Goal: Use online tool/utility: Utilize a website feature to perform a specific function

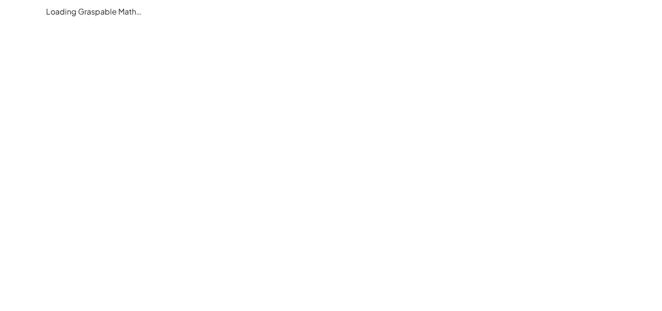
drag, startPoint x: 46, startPoint y: 9, endPoint x: 152, endPoint y: -2, distance: 106.3
click at [152, 0] on html "Loading Graspable Math…" at bounding box center [331, 155] width 662 height 311
click at [82, 12] on div "Loading Graspable Math…" at bounding box center [331, 11] width 582 height 23
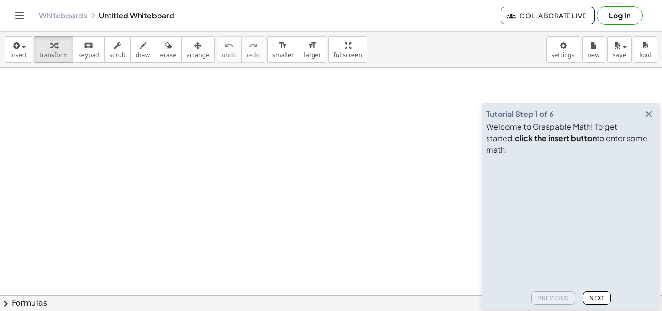
scroll to position [97, 0]
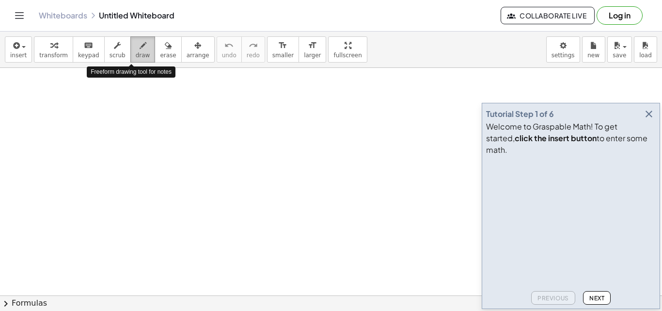
click at [136, 41] on div "button" at bounding box center [143, 45] width 15 height 12
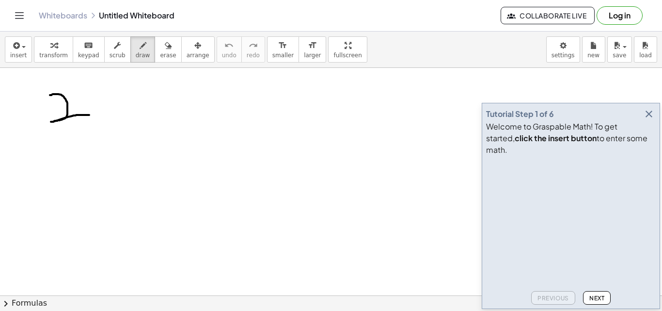
drag, startPoint x: 50, startPoint y: 95, endPoint x: 89, endPoint y: 115, distance: 44.0
click at [89, 115] on div at bounding box center [331, 84] width 662 height 518
click at [651, 120] on icon "button" at bounding box center [649, 114] width 12 height 12
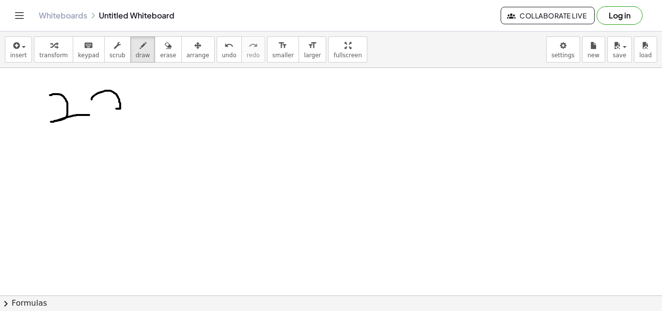
drag, startPoint x: 114, startPoint y: 93, endPoint x: 111, endPoint y: 109, distance: 15.9
click at [107, 107] on div at bounding box center [331, 84] width 662 height 518
drag, startPoint x: 107, startPoint y: 107, endPoint x: 124, endPoint y: 105, distance: 17.6
click at [124, 105] on div at bounding box center [331, 84] width 662 height 518
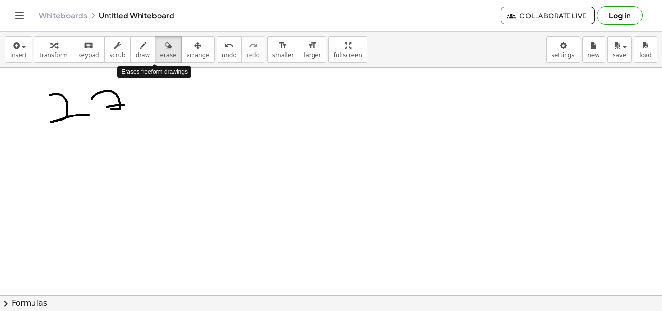
drag, startPoint x: 155, startPoint y: 45, endPoint x: 135, endPoint y: 92, distance: 51.1
click at [146, 90] on div "insert select one: Math Expression Function Text Youtube Video Graphing Geometr…" at bounding box center [331, 171] width 662 height 279
drag, startPoint x: 115, startPoint y: 96, endPoint x: 113, endPoint y: 82, distance: 14.1
click at [113, 82] on div at bounding box center [331, 84] width 662 height 518
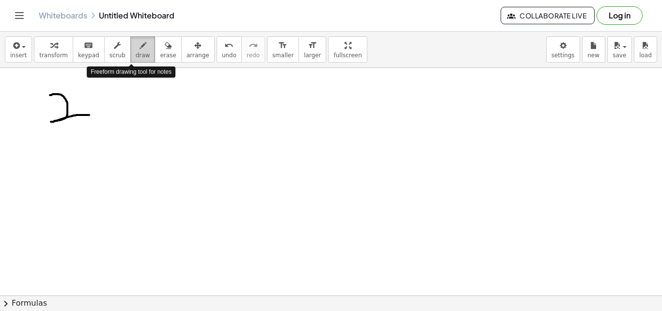
click at [136, 54] on span "draw" at bounding box center [143, 55] width 15 height 7
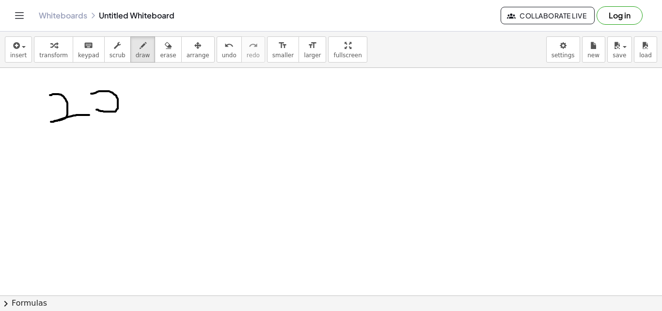
drag, startPoint x: 91, startPoint y: 94, endPoint x: 96, endPoint y: 110, distance: 16.9
click at [96, 110] on div at bounding box center [331, 84] width 662 height 518
drag, startPoint x: 133, startPoint y: 92, endPoint x: 145, endPoint y: 106, distance: 17.9
click at [144, 106] on div at bounding box center [331, 84] width 662 height 518
drag, startPoint x: 154, startPoint y: 97, endPoint x: 179, endPoint y: 87, distance: 27.0
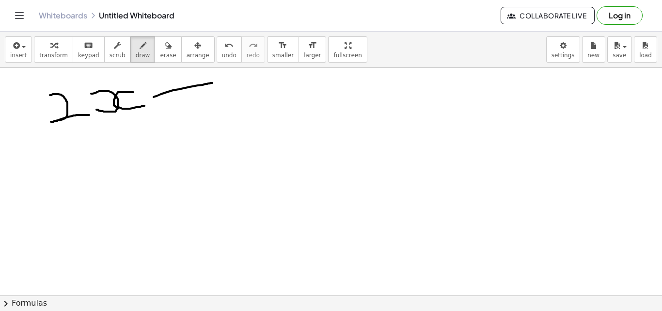
click at [211, 83] on div at bounding box center [331, 84] width 662 height 518
drag, startPoint x: 177, startPoint y: 77, endPoint x: 186, endPoint y: 101, distance: 25.5
click at [186, 101] on div at bounding box center [331, 84] width 662 height 518
drag, startPoint x: 214, startPoint y: 74, endPoint x: 223, endPoint y: 113, distance: 40.3
click at [214, 116] on div at bounding box center [331, 84] width 662 height 518
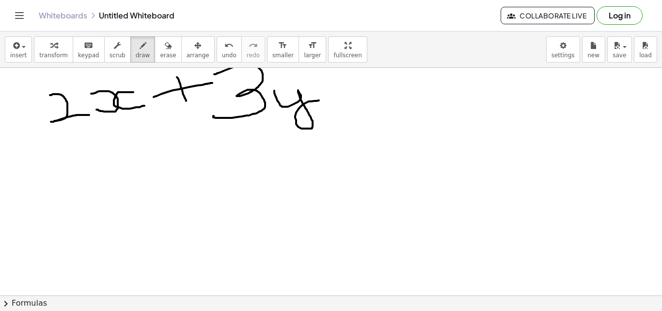
drag, startPoint x: 274, startPoint y: 91, endPoint x: 296, endPoint y: 109, distance: 27.9
click at [316, 103] on div at bounding box center [331, 84] width 662 height 518
drag, startPoint x: 326, startPoint y: 83, endPoint x: 337, endPoint y: 89, distance: 12.1
click at [360, 84] on div at bounding box center [331, 84] width 662 height 518
drag, startPoint x: 336, startPoint y: 89, endPoint x: 372, endPoint y: 84, distance: 36.2
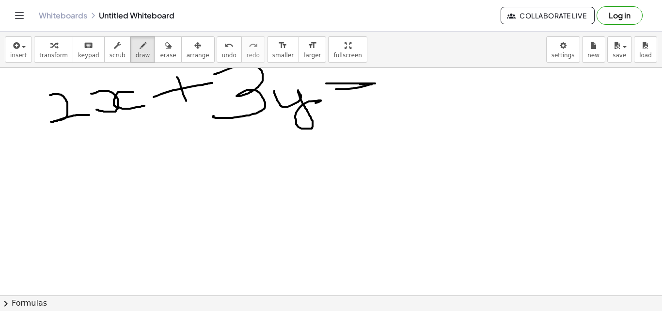
click at [372, 84] on div at bounding box center [331, 84] width 662 height 518
drag, startPoint x: 377, startPoint y: 85, endPoint x: 364, endPoint y: 103, distance: 22.3
click at [364, 103] on div at bounding box center [331, 84] width 662 height 518
click at [50, 51] on icon "button" at bounding box center [53, 46] width 7 height 12
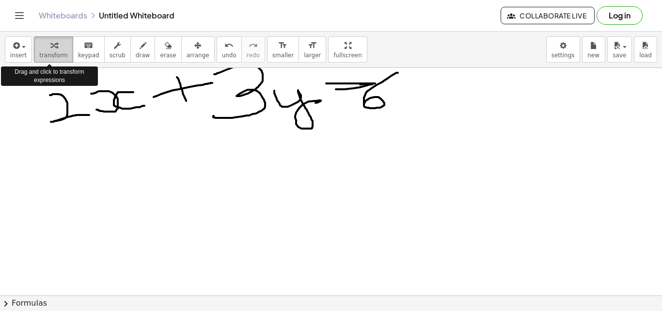
click at [56, 53] on span "transform" at bounding box center [53, 55] width 29 height 7
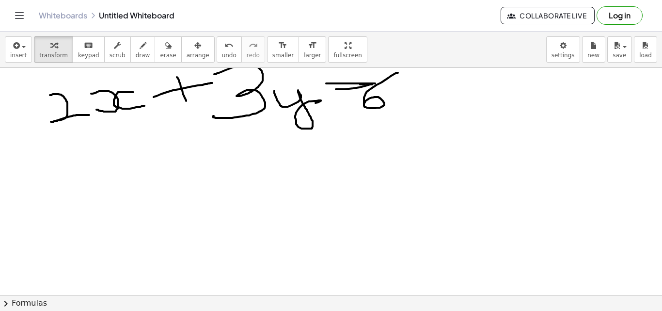
drag, startPoint x: 56, startPoint y: 53, endPoint x: 90, endPoint y: 112, distance: 67.3
click at [90, 112] on div "insert select one: Math Expression Function Text Youtube Video Graphing Geometr…" at bounding box center [331, 171] width 662 height 279
drag, startPoint x: 58, startPoint y: 47, endPoint x: 208, endPoint y: 88, distance: 155.8
click at [208, 88] on div "insert select one: Math Expression Function Text Youtube Video Graphing Geometr…" at bounding box center [331, 171] width 662 height 279
drag, startPoint x: 208, startPoint y: 85, endPoint x: 187, endPoint y: 86, distance: 20.9
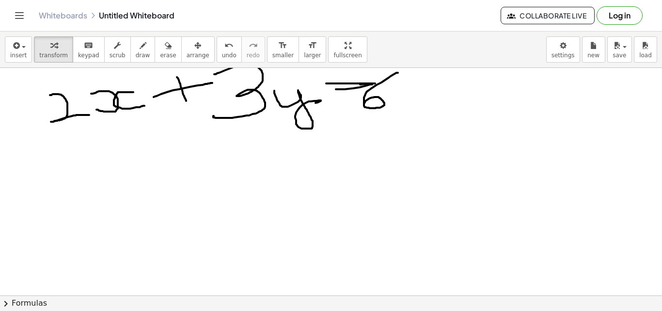
click at [187, 86] on div at bounding box center [331, 84] width 662 height 518
drag, startPoint x: 186, startPoint y: 87, endPoint x: 98, endPoint y: 77, distance: 88.3
click at [185, 87] on div at bounding box center [331, 84] width 662 height 518
click at [53, 52] on button "transform" at bounding box center [53, 49] width 39 height 26
drag, startPoint x: 334, startPoint y: 54, endPoint x: 334, endPoint y: 96, distance: 42.2
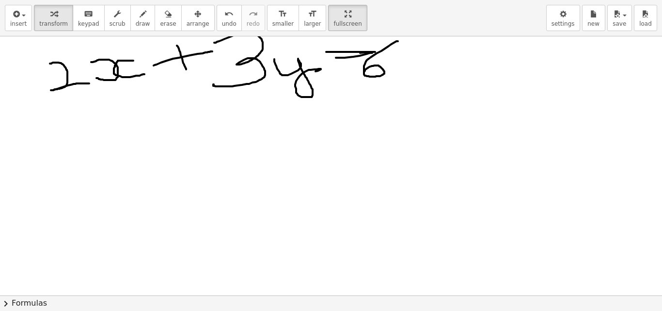
click at [334, 96] on div "insert select one: Math Expression Function Text Youtube Video Graphing Geometr…" at bounding box center [331, 155] width 662 height 311
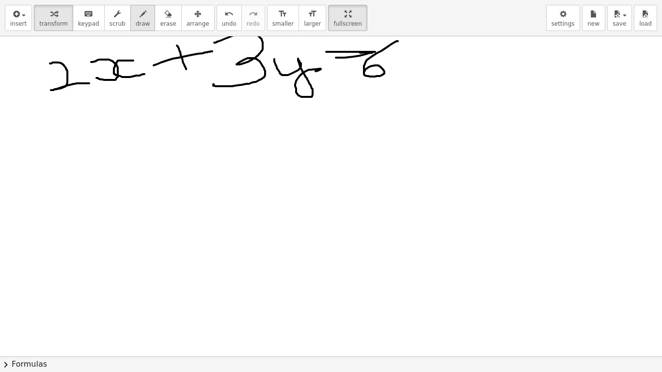
click at [141, 10] on button "draw" at bounding box center [142, 18] width 25 height 26
click at [117, 10] on button "scrub" at bounding box center [117, 18] width 27 height 26
click at [181, 17] on button "arrange" at bounding box center [197, 18] width 33 height 26
drag, startPoint x: 215, startPoint y: 52, endPoint x: 286, endPoint y: 72, distance: 74.0
click at [282, 82] on div at bounding box center [331, 114] width 662 height 641
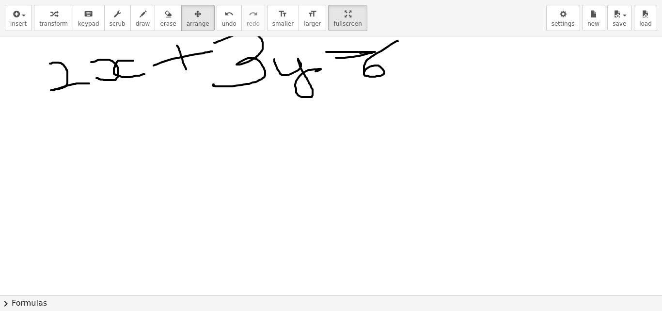
drag, startPoint x: 60, startPoint y: 151, endPoint x: 59, endPoint y: 175, distance: 23.8
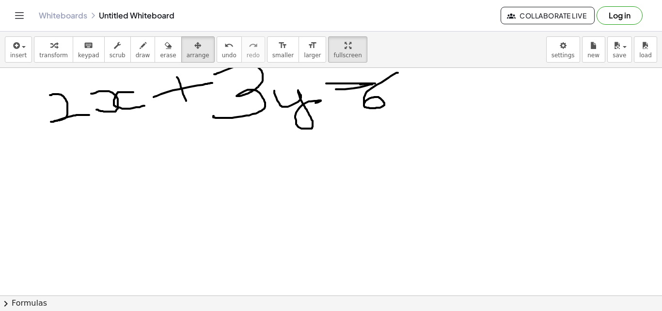
click at [60, 181] on div at bounding box center [331, 84] width 662 height 518
drag, startPoint x: 57, startPoint y: 144, endPoint x: 143, endPoint y: 63, distance: 118.3
click at [135, 88] on div at bounding box center [331, 84] width 662 height 518
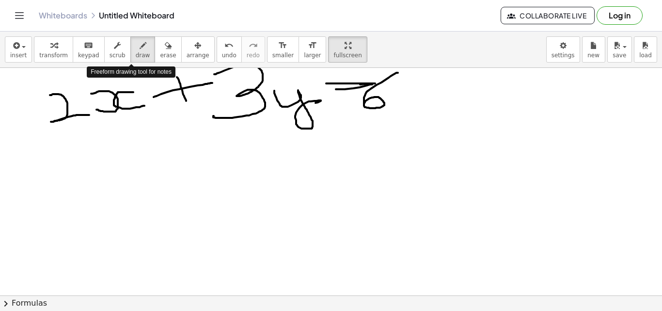
drag, startPoint x: 127, startPoint y: 56, endPoint x: 124, endPoint y: 99, distance: 43.2
click at [130, 64] on div "insert select one: Math Expression Function Text Youtube Video Graphing Geometr…" at bounding box center [331, 50] width 662 height 36
click at [88, 137] on div at bounding box center [331, 84] width 662 height 518
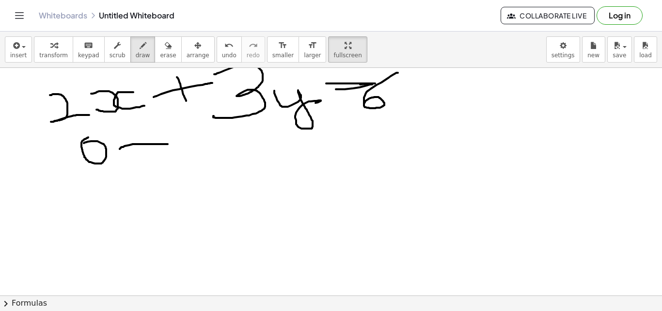
drag, startPoint x: 120, startPoint y: 149, endPoint x: 168, endPoint y: 144, distance: 48.2
click at [168, 144] on div at bounding box center [331, 84] width 662 height 518
drag, startPoint x: 142, startPoint y: 129, endPoint x: 150, endPoint y: 167, distance: 38.8
click at [148, 166] on div at bounding box center [331, 84] width 662 height 518
drag, startPoint x: 194, startPoint y: 129, endPoint x: 280, endPoint y: 138, distance: 85.8
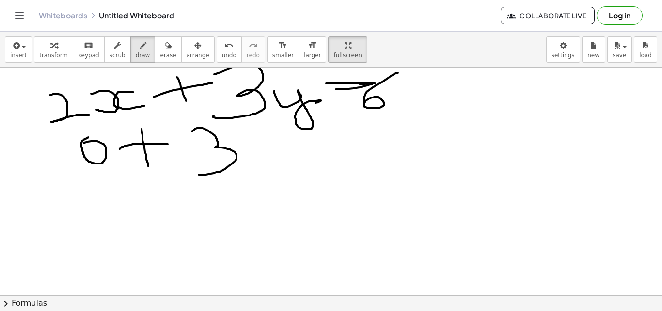
click at [199, 170] on div at bounding box center [331, 84] width 662 height 518
drag, startPoint x: 272, startPoint y: 135, endPoint x: 319, endPoint y: 148, distance: 48.3
click at [318, 147] on div at bounding box center [331, 84] width 662 height 518
drag, startPoint x: 330, startPoint y: 139, endPoint x: 332, endPoint y: 150, distance: 11.7
click at [356, 139] on div at bounding box center [331, 84] width 662 height 518
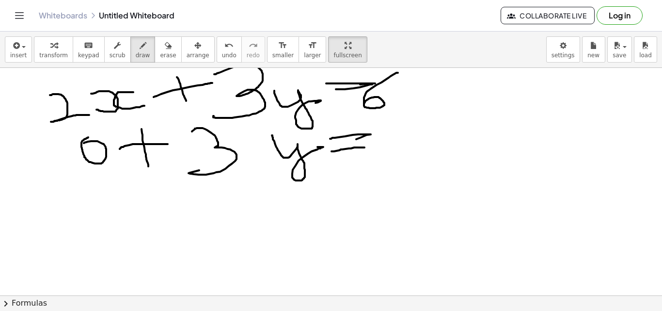
drag, startPoint x: 333, startPoint y: 151, endPoint x: 366, endPoint y: 147, distance: 32.7
click at [365, 147] on div at bounding box center [331, 84] width 662 height 518
drag, startPoint x: 394, startPoint y: 124, endPoint x: 372, endPoint y: 154, distance: 37.4
click at [379, 145] on div at bounding box center [331, 84] width 662 height 518
drag, startPoint x: 299, startPoint y: 191, endPoint x: 330, endPoint y: 188, distance: 31.1
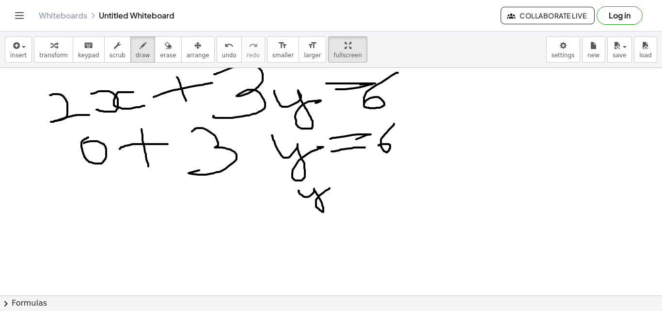
click at [330, 188] on div at bounding box center [331, 84] width 662 height 518
drag, startPoint x: 350, startPoint y: 176, endPoint x: 359, endPoint y: 180, distance: 9.5
click at [384, 168] on div at bounding box center [331, 84] width 662 height 518
drag, startPoint x: 364, startPoint y: 183, endPoint x: 401, endPoint y: 169, distance: 40.5
click at [401, 169] on div at bounding box center [331, 84] width 662 height 518
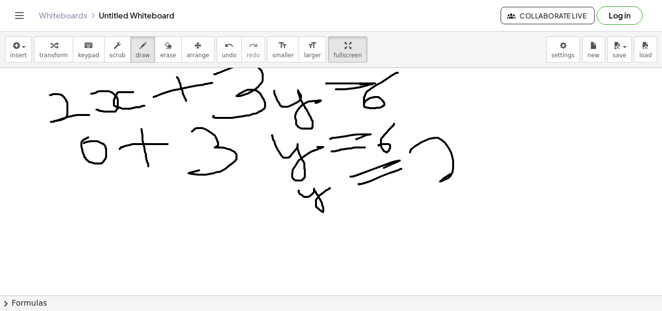
drag, startPoint x: 410, startPoint y: 152, endPoint x: 485, endPoint y: 161, distance: 75.2
click at [485, 161] on div at bounding box center [331, 84] width 662 height 518
drag, startPoint x: 504, startPoint y: 103, endPoint x: 495, endPoint y: 124, distance: 22.3
click at [495, 124] on div at bounding box center [331, 84] width 662 height 518
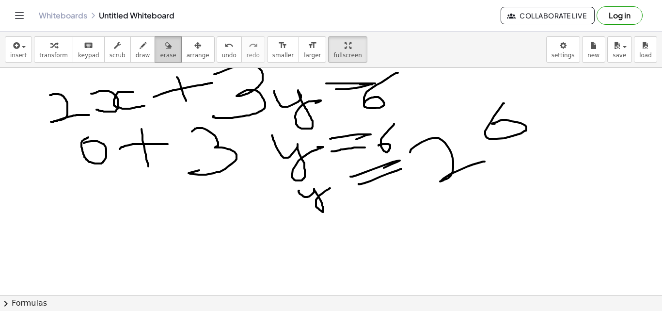
click at [160, 54] on span "erase" at bounding box center [168, 55] width 16 height 7
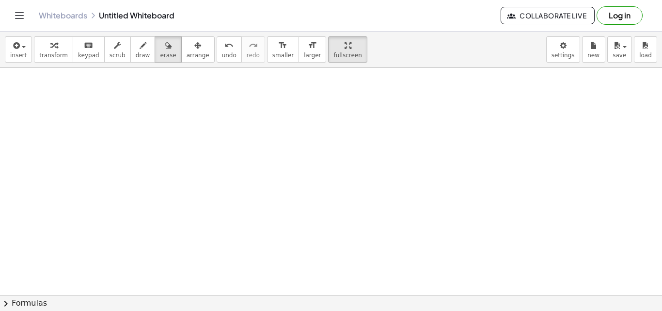
drag, startPoint x: 89, startPoint y: 106, endPoint x: 381, endPoint y: 48, distance: 297.5
click at [401, 45] on div "insert select one: Math Expression Function Text Youtube Video Graphing Geometr…" at bounding box center [331, 171] width 662 height 279
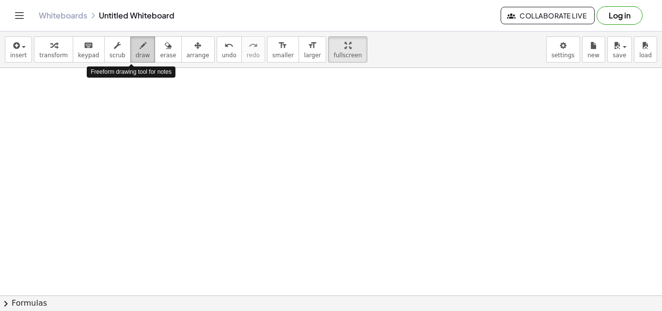
click at [137, 52] on span "draw" at bounding box center [143, 55] width 15 height 7
click at [136, 52] on span "draw" at bounding box center [143, 55] width 15 height 7
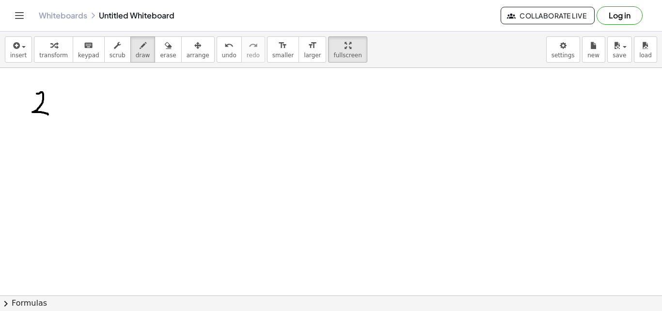
drag, startPoint x: 38, startPoint y: 94, endPoint x: 50, endPoint y: 115, distance: 24.5
click at [50, 115] on div at bounding box center [331, 84] width 662 height 518
drag, startPoint x: 61, startPoint y: 103, endPoint x: 83, endPoint y: 111, distance: 23.2
click at [66, 112] on div at bounding box center [331, 84] width 662 height 518
drag, startPoint x: 66, startPoint y: 107, endPoint x: 73, endPoint y: 118, distance: 13.5
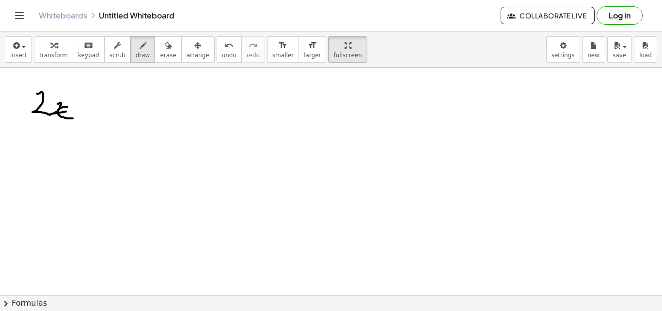
click at [73, 118] on div at bounding box center [331, 84] width 662 height 518
drag, startPoint x: 84, startPoint y: 110, endPoint x: 114, endPoint y: 103, distance: 30.8
click at [114, 103] on div at bounding box center [331, 84] width 662 height 518
drag, startPoint x: 101, startPoint y: 92, endPoint x: 108, endPoint y: 119, distance: 28.0
click at [104, 126] on div at bounding box center [331, 84] width 662 height 518
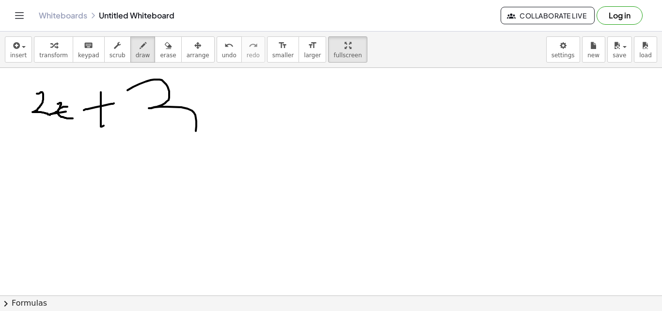
drag, startPoint x: 127, startPoint y: 90, endPoint x: 153, endPoint y: 136, distance: 52.7
click at [149, 138] on div at bounding box center [331, 84] width 662 height 518
drag, startPoint x: 200, startPoint y: 116, endPoint x: 293, endPoint y: 129, distance: 93.4
click at [322, 111] on div at bounding box center [331, 84] width 662 height 518
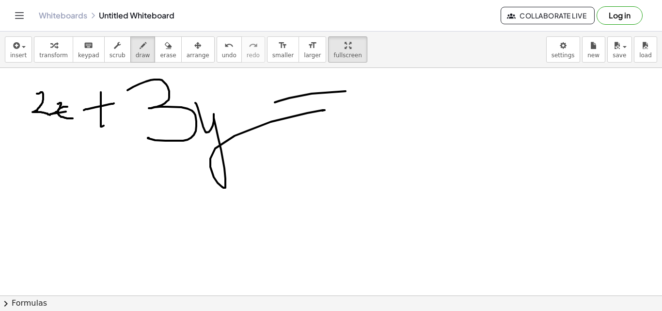
drag, startPoint x: 346, startPoint y: 91, endPoint x: 371, endPoint y: 99, distance: 26.4
click at [397, 91] on div at bounding box center [331, 84] width 662 height 518
drag, startPoint x: 291, startPoint y: 113, endPoint x: 398, endPoint y: 113, distance: 107.6
click at [406, 111] on div at bounding box center [331, 84] width 662 height 518
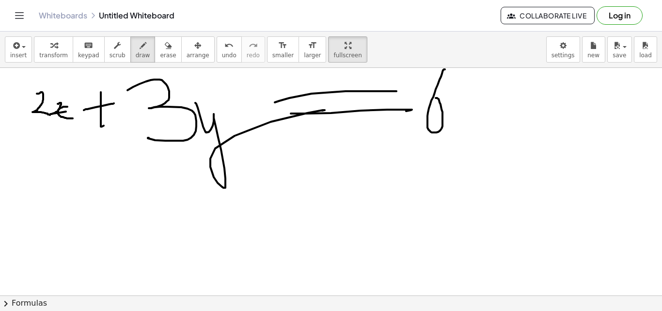
drag, startPoint x: 444, startPoint y: 69, endPoint x: 436, endPoint y: 98, distance: 29.8
click at [436, 98] on div at bounding box center [331, 84] width 662 height 518
click at [436, 97] on div at bounding box center [331, 84] width 662 height 518
drag, startPoint x: 47, startPoint y: 162, endPoint x: 63, endPoint y: 176, distance: 21.7
click at [63, 176] on div at bounding box center [331, 84] width 662 height 518
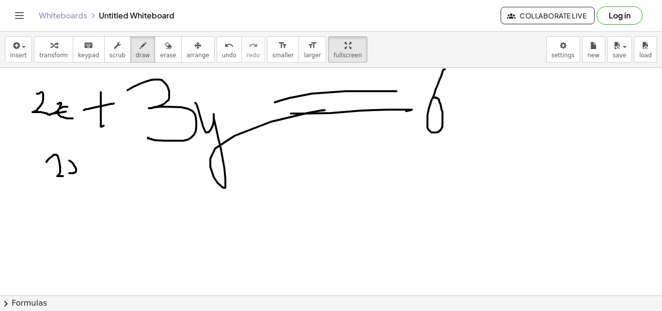
drag, startPoint x: 74, startPoint y: 166, endPoint x: 67, endPoint y: 173, distance: 9.9
click at [67, 173] on div at bounding box center [331, 84] width 662 height 518
drag, startPoint x: 81, startPoint y: 159, endPoint x: 91, endPoint y: 173, distance: 17.8
click at [91, 173] on div at bounding box center [331, 84] width 662 height 518
drag, startPoint x: 101, startPoint y: 166, endPoint x: 118, endPoint y: 165, distance: 17.0
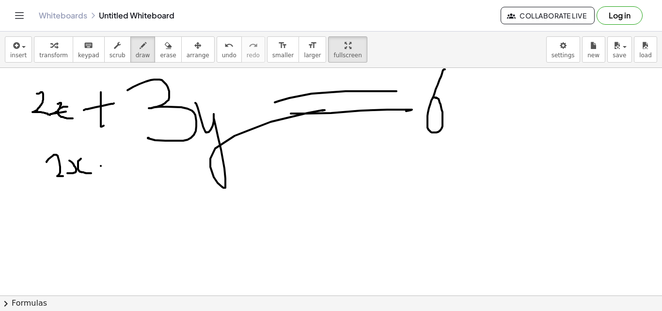
click at [118, 165] on div at bounding box center [331, 84] width 662 height 518
drag, startPoint x: 112, startPoint y: 149, endPoint x: 106, endPoint y: 177, distance: 28.1
click at [106, 177] on div at bounding box center [331, 84] width 662 height 518
click at [165, 47] on icon "button" at bounding box center [168, 46] width 7 height 12
drag, startPoint x: 108, startPoint y: 145, endPoint x: 112, endPoint y: 164, distance: 19.3
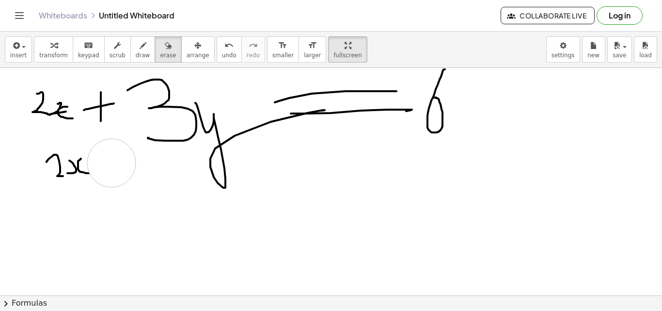
click at [112, 164] on div at bounding box center [331, 84] width 662 height 518
drag, startPoint x: 127, startPoint y: 50, endPoint x: 130, endPoint y: 109, distance: 58.7
click at [130, 54] on button "draw" at bounding box center [142, 49] width 25 height 26
drag, startPoint x: 96, startPoint y: 159, endPoint x: 120, endPoint y: 159, distance: 23.3
click at [120, 159] on div at bounding box center [331, 84] width 662 height 518
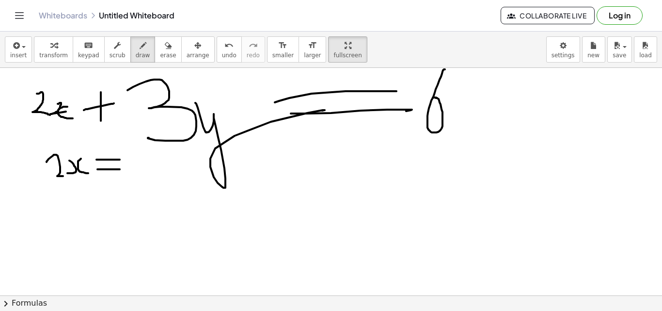
drag, startPoint x: 97, startPoint y: 169, endPoint x: 122, endPoint y: 169, distance: 24.2
click at [122, 169] on div at bounding box center [331, 84] width 662 height 518
drag, startPoint x: 147, startPoint y: 151, endPoint x: 133, endPoint y: 167, distance: 20.9
click at [133, 167] on div at bounding box center [331, 84] width 662 height 518
drag, startPoint x: 56, startPoint y: 193, endPoint x: 82, endPoint y: 201, distance: 27.0
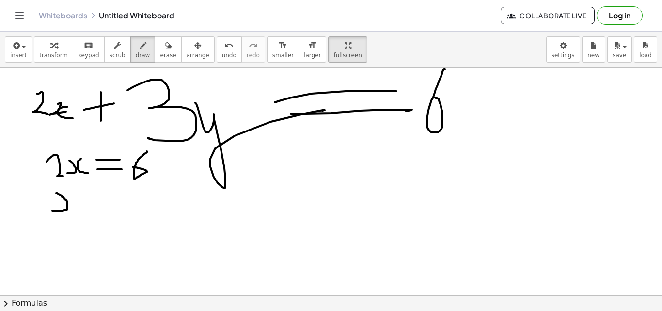
click at [57, 207] on div at bounding box center [331, 84] width 662 height 518
drag, startPoint x: 83, startPoint y: 190, endPoint x: 97, endPoint y: 212, distance: 27.0
click at [99, 213] on div at bounding box center [331, 84] width 662 height 518
click at [14, 38] on button "insert" at bounding box center [18, 49] width 27 height 26
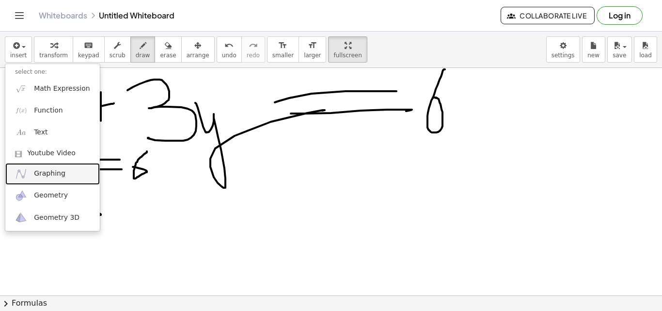
click at [55, 170] on span "Graphing" at bounding box center [50, 174] width 32 height 10
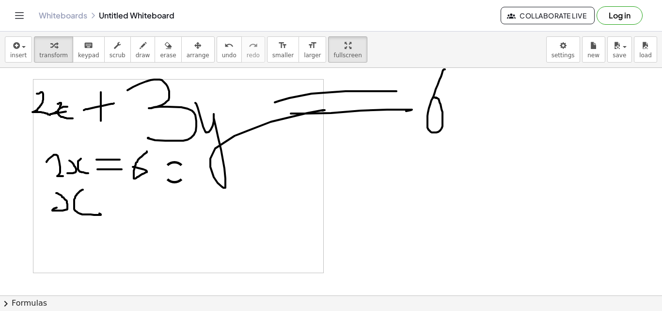
drag, startPoint x: 320, startPoint y: 164, endPoint x: 366, endPoint y: 164, distance: 46.1
click at [366, 164] on div at bounding box center [331, 84] width 662 height 518
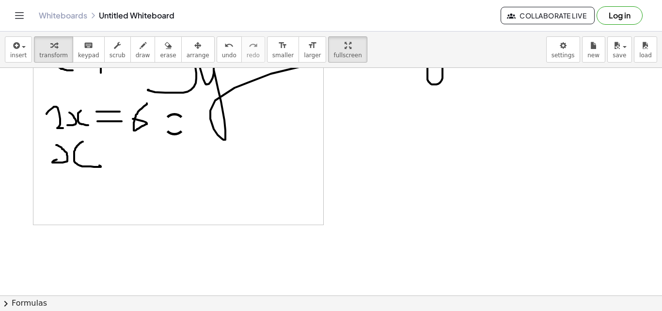
scroll to position [242, 0]
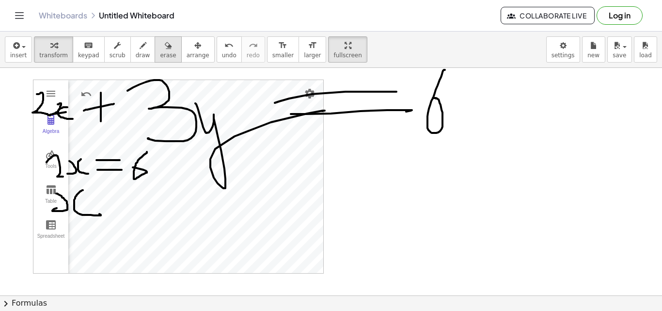
click at [162, 50] on button "erase" at bounding box center [168, 49] width 27 height 26
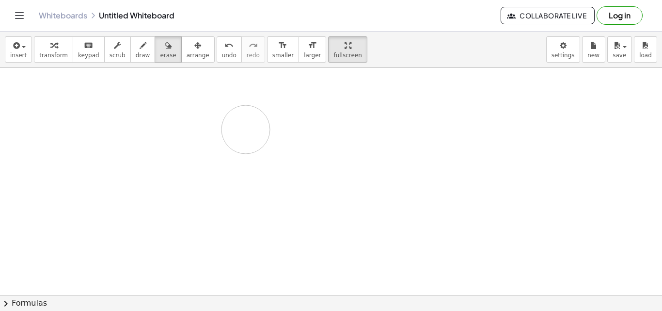
drag, startPoint x: 43, startPoint y: 95, endPoint x: 212, endPoint y: 133, distance: 173.5
click at [223, 129] on div at bounding box center [331, 167] width 662 height 682
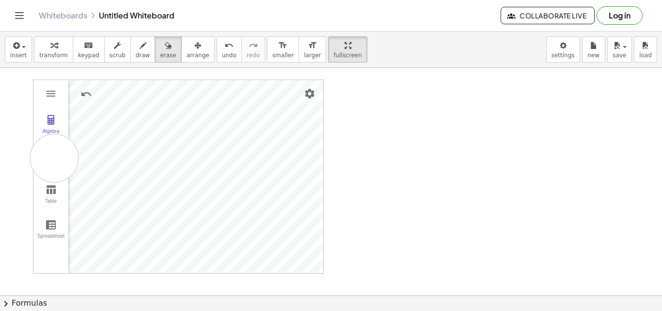
click at [54, 158] on div at bounding box center [331, 167] width 662 height 682
click at [160, 42] on div "button" at bounding box center [168, 45] width 16 height 12
click at [13, 66] on div "insert select one: Math Expression Function Text Youtube Video Graphing Geometr…" at bounding box center [331, 50] width 662 height 36
drag, startPoint x: 12, startPoint y: 93, endPoint x: 56, endPoint y: 76, distance: 47.3
click at [22, 90] on div at bounding box center [331, 167] width 662 height 682
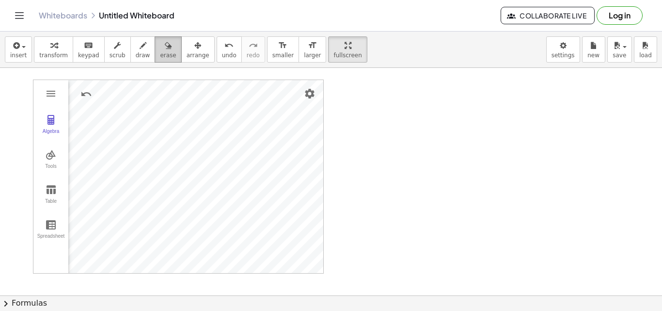
click at [155, 51] on button "erase" at bounding box center [168, 49] width 27 height 26
click at [140, 43] on icon "button" at bounding box center [143, 46] width 7 height 12
click at [58, 158] on div at bounding box center [331, 167] width 662 height 682
click at [47, 161] on div at bounding box center [331, 167] width 662 height 682
drag, startPoint x: 47, startPoint y: 161, endPoint x: 8, endPoint y: 149, distance: 40.2
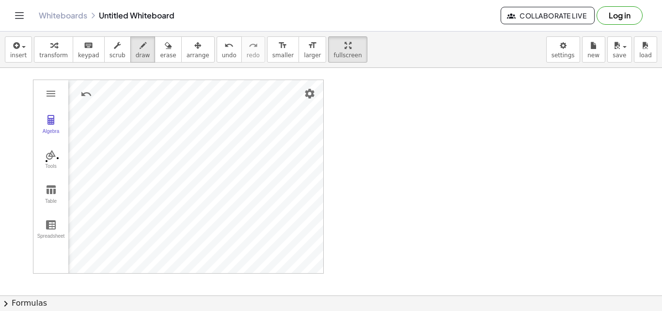
click at [8, 149] on div at bounding box center [331, 167] width 662 height 682
drag, startPoint x: 132, startPoint y: 47, endPoint x: 136, endPoint y: 50, distance: 5.5
click at [136, 50] on div "button" at bounding box center [143, 45] width 15 height 12
click at [11, 53] on span "insert" at bounding box center [18, 55] width 16 height 7
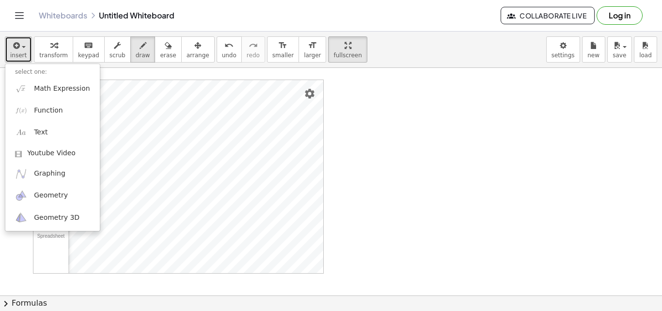
click at [22, 48] on span "button" at bounding box center [24, 47] width 4 height 2
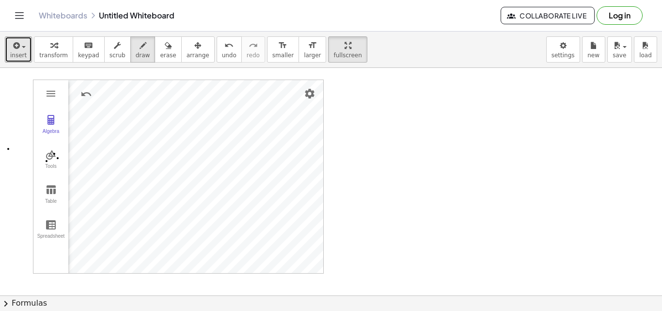
click at [54, 154] on div at bounding box center [331, 167] width 662 height 682
click at [183, 131] on div at bounding box center [331, 167] width 662 height 682
click at [255, 180] on div at bounding box center [331, 167] width 662 height 682
drag, startPoint x: 182, startPoint y: 132, endPoint x: 319, endPoint y: 125, distance: 136.9
click at [321, 125] on div at bounding box center [331, 167] width 662 height 682
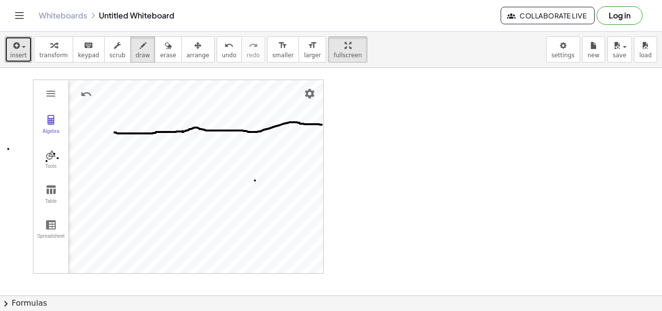
drag, startPoint x: 182, startPoint y: 131, endPoint x: 114, endPoint y: 132, distance: 67.4
click at [114, 132] on div at bounding box center [331, 167] width 662 height 682
drag, startPoint x: 254, startPoint y: 106, endPoint x: 252, endPoint y: 182, distance: 76.1
click at [252, 182] on div at bounding box center [331, 167] width 662 height 682
